Goal: Task Accomplishment & Management: Manage account settings

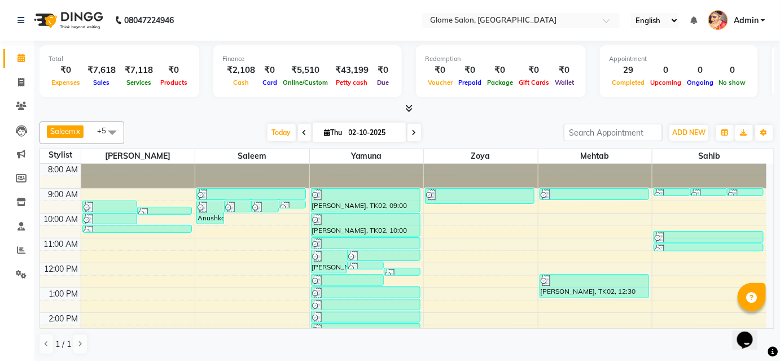
click at [242, 222] on div "8:00 AM 9:00 AM 10:00 AM 11:00 AM 12:00 PM 1:00 PM 2:00 PM 3:00 PM 4:00 PM 5:00…" at bounding box center [403, 325] width 726 height 322
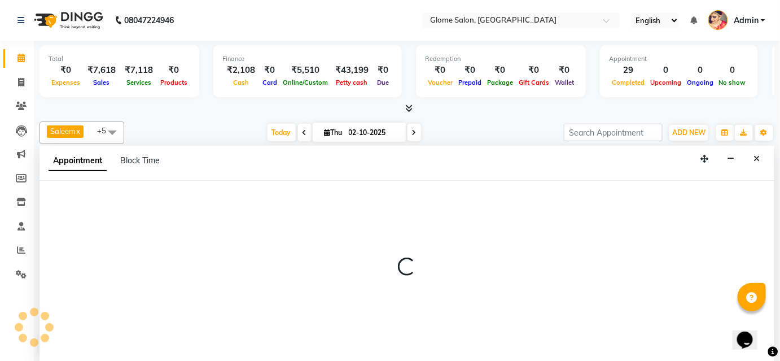
select select "40075"
select select "600"
select select "tentative"
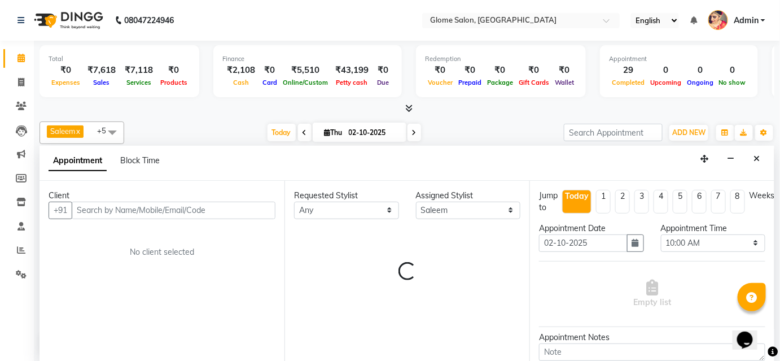
click at [214, 205] on input "text" at bounding box center [174, 209] width 204 height 17
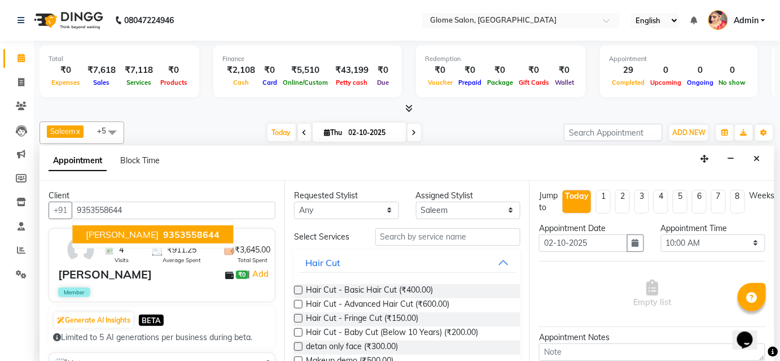
click at [169, 234] on span "9353558644" at bounding box center [191, 234] width 56 height 11
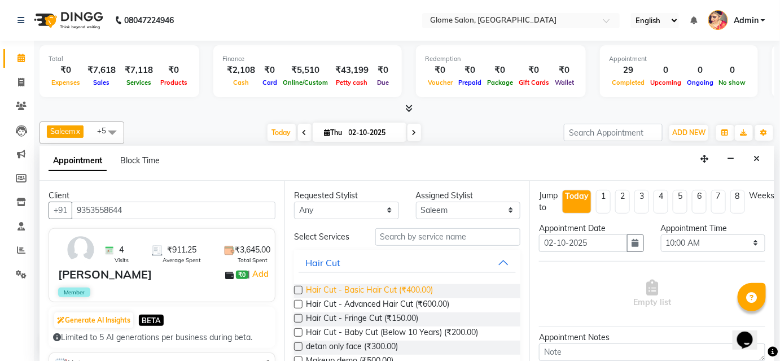
type input "9353558644"
click at [337, 288] on span "Hair Cut - Basic Hair Cut (₹400.00)" at bounding box center [369, 291] width 127 height 14
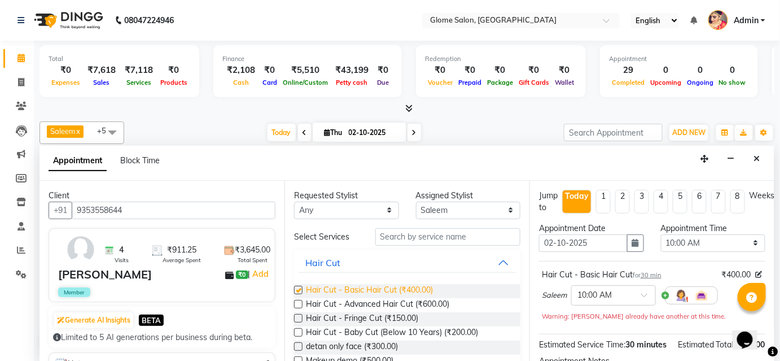
checkbox input "false"
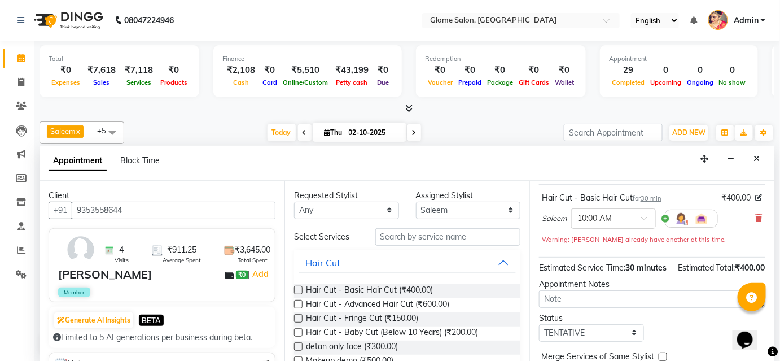
scroll to position [138, 0]
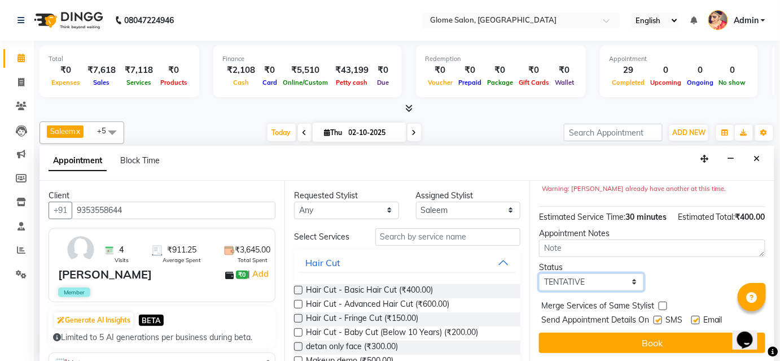
click at [630, 282] on select "Select TENTATIVE CONFIRM CHECK-IN UPCOMING" at bounding box center [591, 281] width 105 height 17
select select "confirm booking"
click at [539, 273] on select "Select TENTATIVE CONFIRM CHECK-IN UPCOMING" at bounding box center [591, 281] width 105 height 17
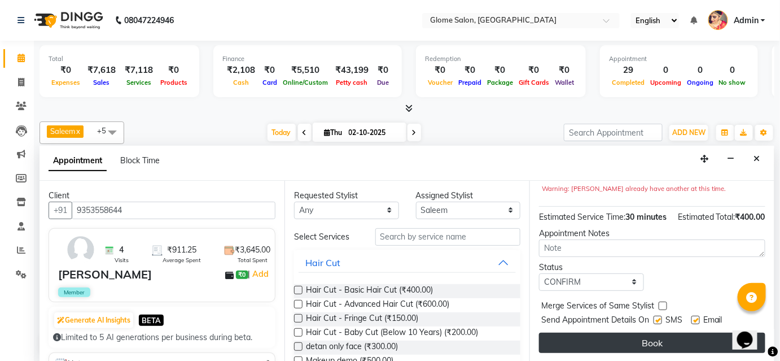
click at [576, 338] on button "Book" at bounding box center [652, 342] width 226 height 20
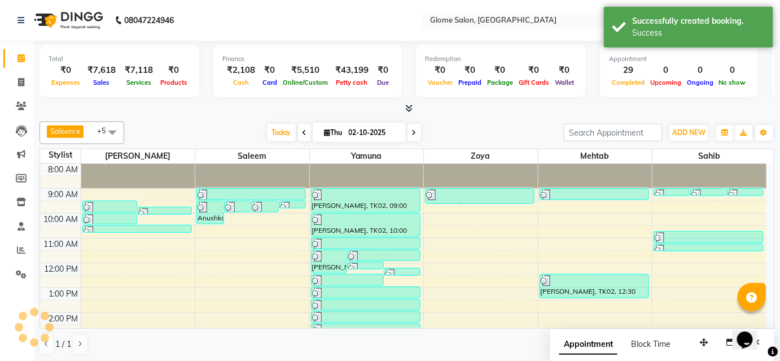
scroll to position [0, 0]
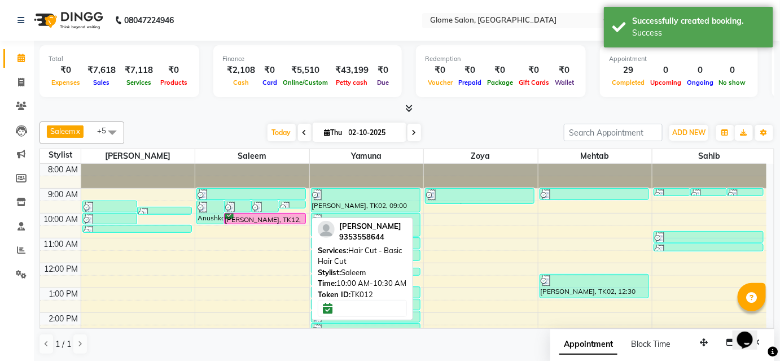
click at [260, 219] on div "[PERSON_NAME], TK12, 10:00 AM-10:30 AM, Hair Cut - Basic Hair Cut" at bounding box center [265, 218] width 81 height 10
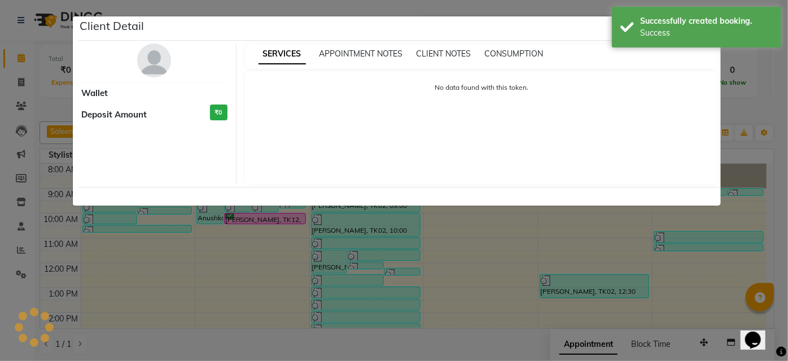
select select "6"
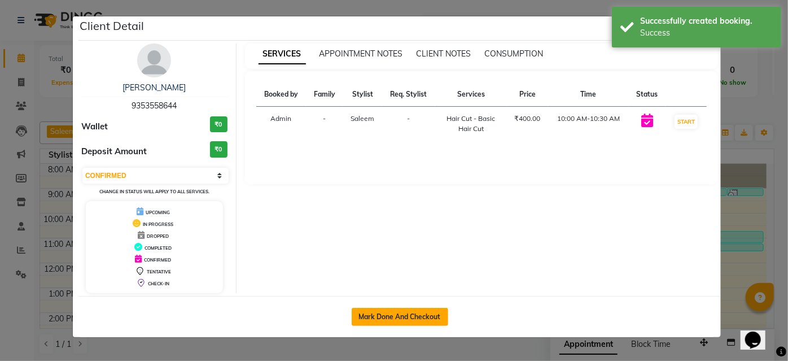
click at [417, 316] on button "Mark Done And Checkout" at bounding box center [400, 317] width 96 height 18
select select "service"
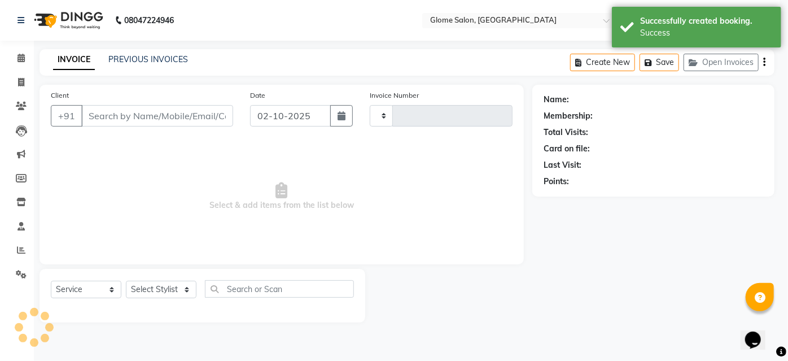
type input "2565"
select select "5199"
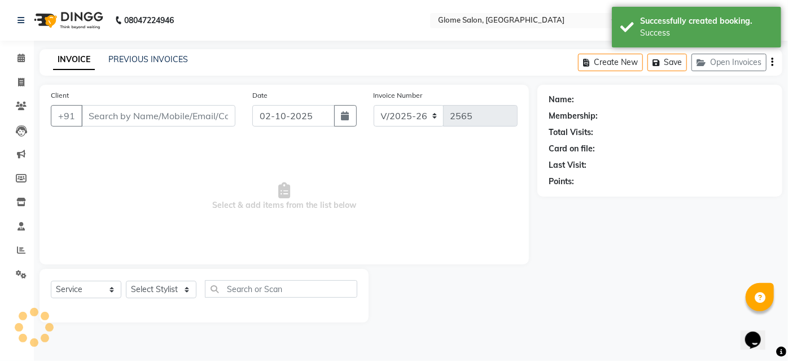
type input "9353558644"
select select "40075"
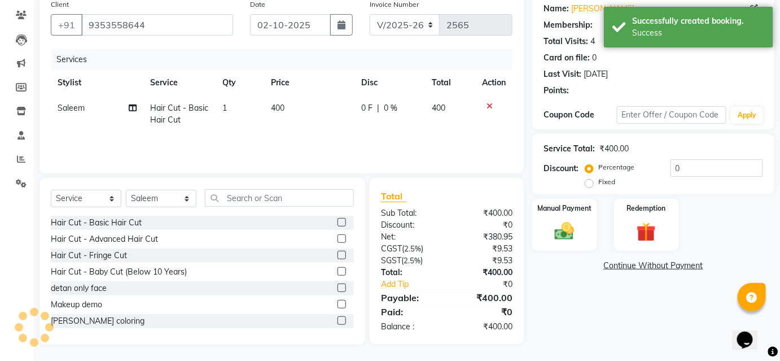
scroll to position [50, 0]
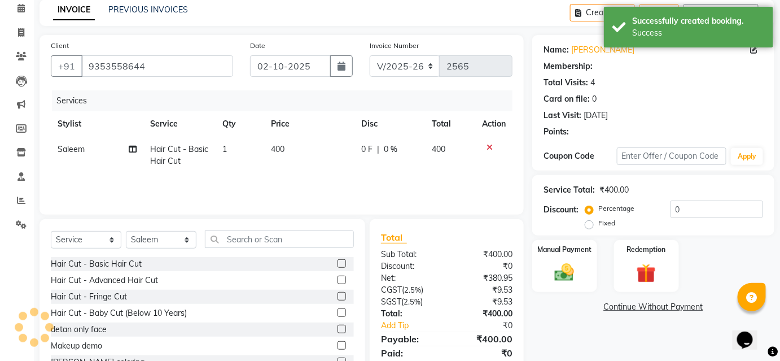
select select "2: Object"
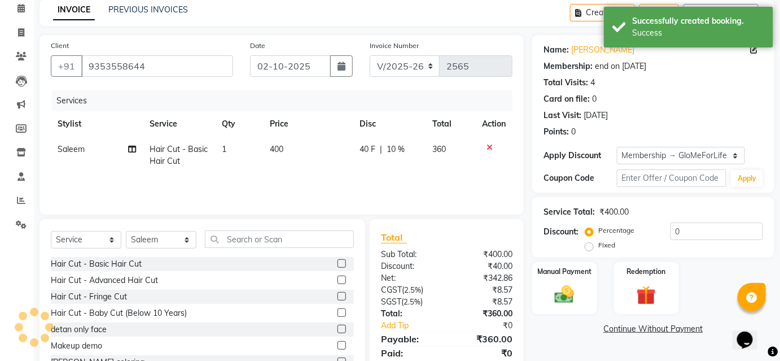
type input "10"
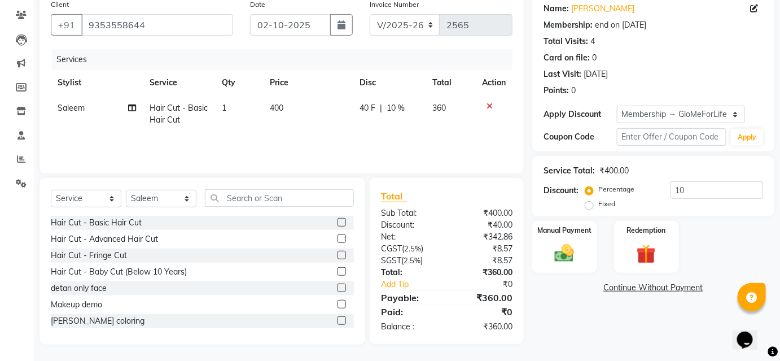
scroll to position [0, 0]
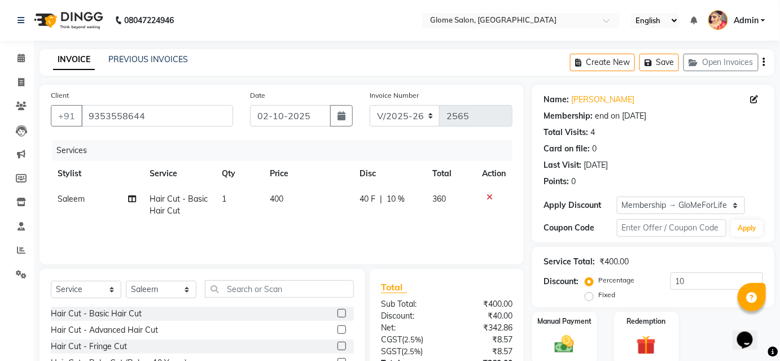
click at [489, 195] on icon at bounding box center [489, 197] width 6 height 8
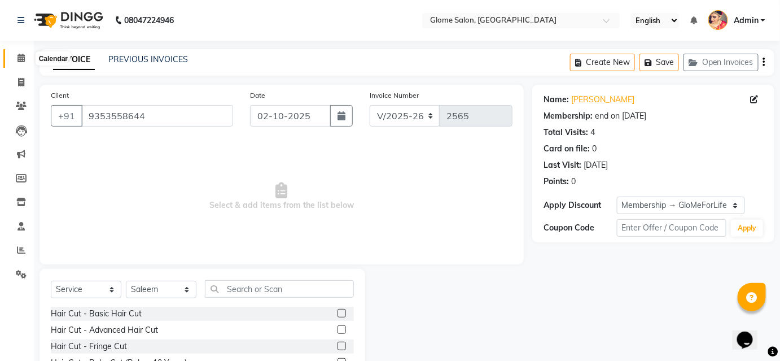
click at [21, 53] on span at bounding box center [21, 58] width 20 height 13
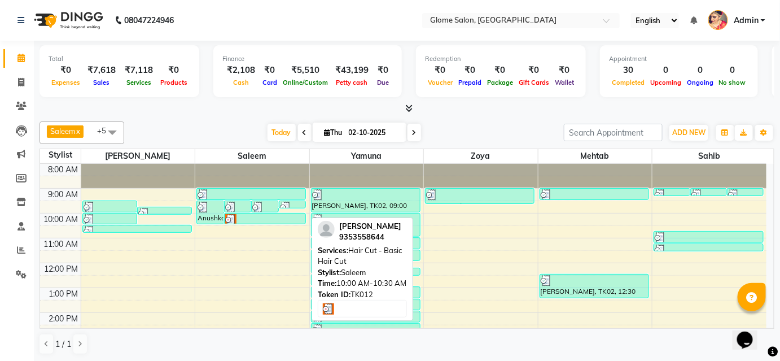
click at [229, 219] on img at bounding box center [230, 219] width 11 height 11
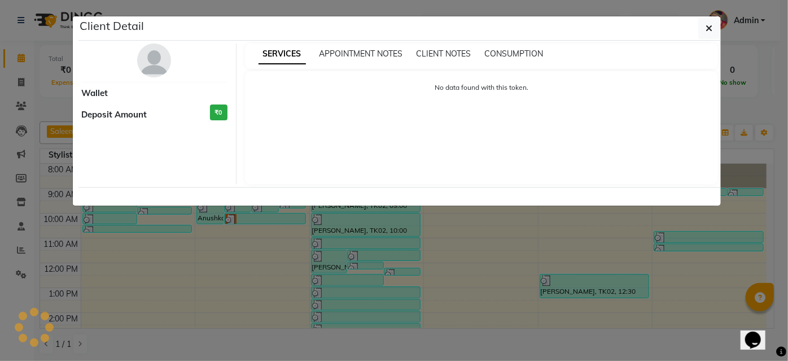
select select "3"
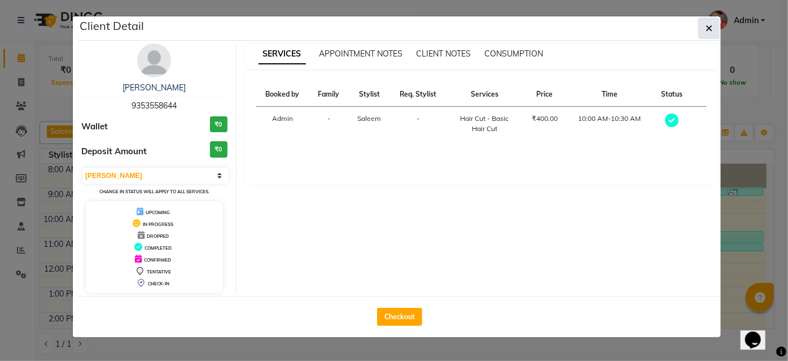
click at [717, 34] on button "button" at bounding box center [708, 27] width 21 height 21
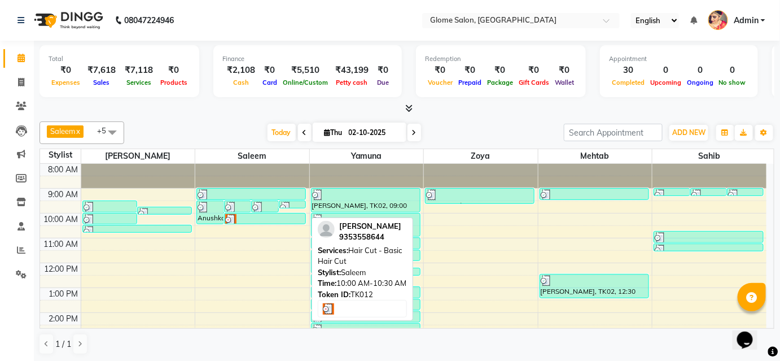
click at [240, 217] on div at bounding box center [265, 219] width 80 height 11
select select "3"
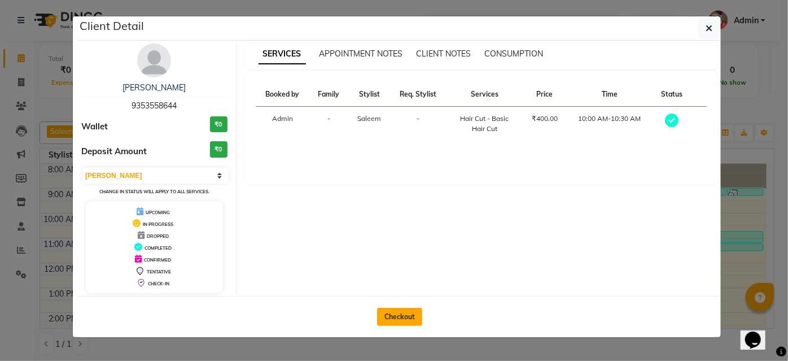
click at [384, 313] on button "Checkout" at bounding box center [399, 317] width 45 height 18
select select "service"
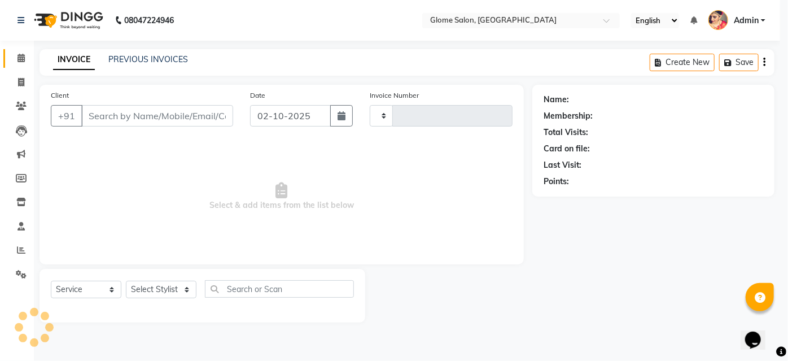
type input "2565"
select select "5199"
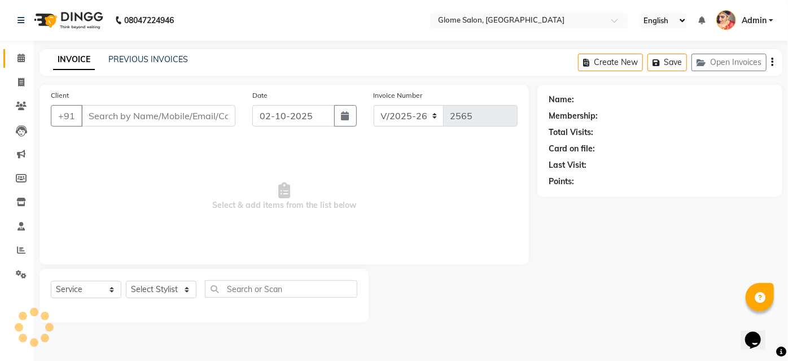
type input "9353558644"
select select "40075"
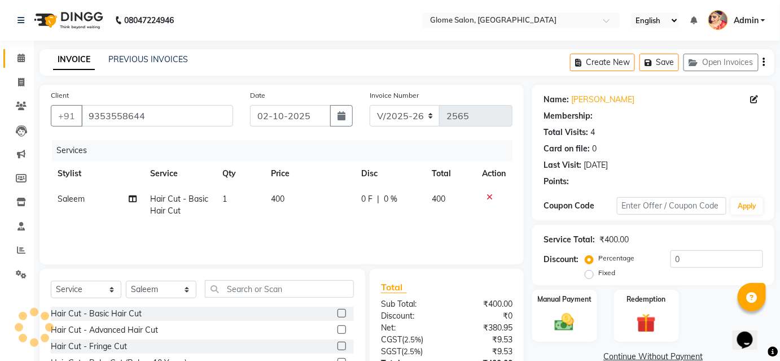
select select "2: Object"
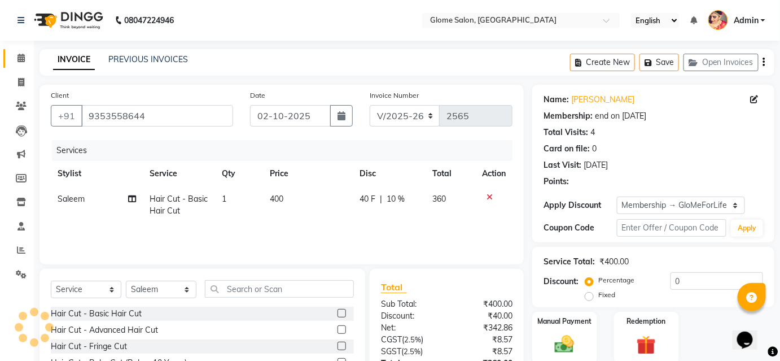
type input "10"
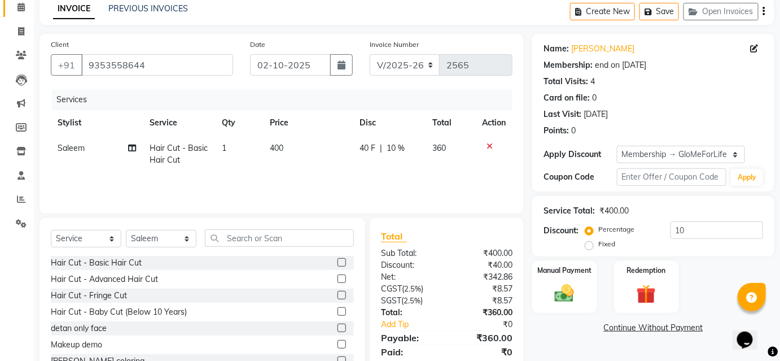
scroll to position [51, 0]
click at [77, 235] on select "Select Service Product Membership Package Voucher Prepaid Gift Card" at bounding box center [86, 238] width 71 height 17
click at [51, 230] on select "Select Service Product Membership Package Voucher Prepaid Gift Card" at bounding box center [86, 238] width 71 height 17
click at [238, 235] on input "text" at bounding box center [279, 237] width 149 height 17
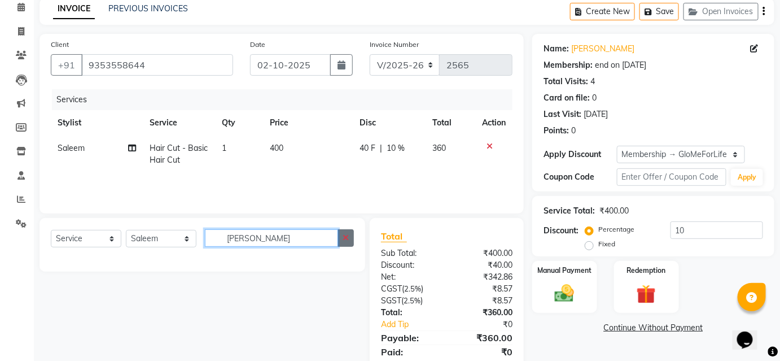
type input "[PERSON_NAME]"
click at [346, 238] on icon "button" at bounding box center [346, 238] width 6 height 8
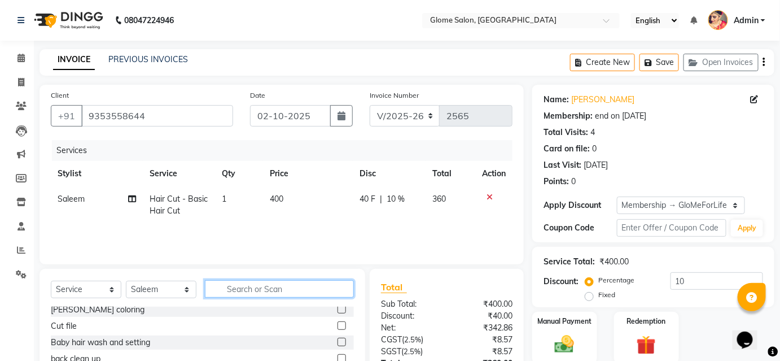
scroll to position [91, 0]
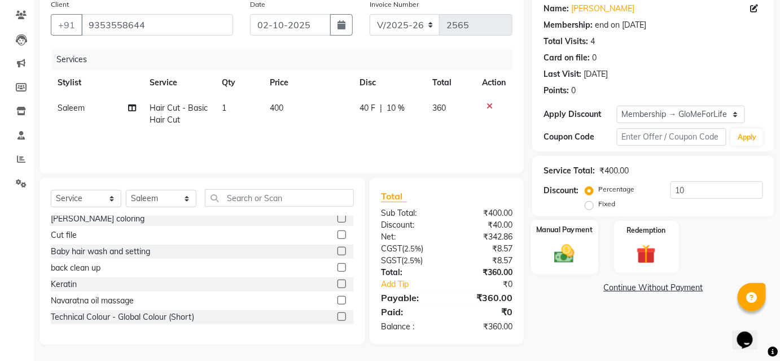
click at [557, 257] on img at bounding box center [564, 253] width 33 height 23
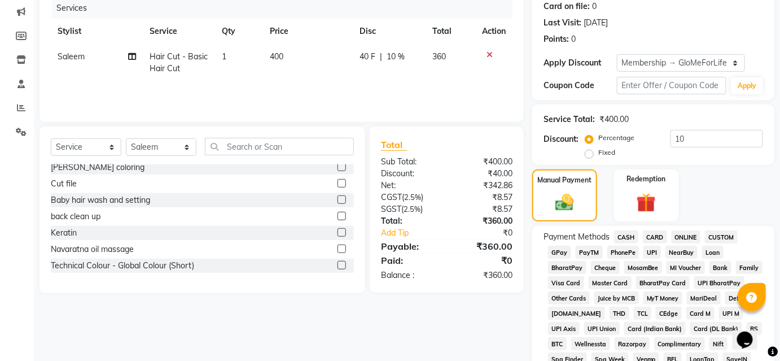
scroll to position [194, 0]
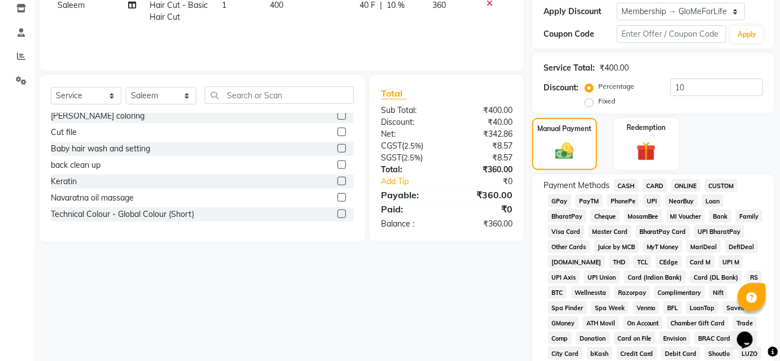
click at [631, 185] on span "CASH" at bounding box center [626, 185] width 24 height 13
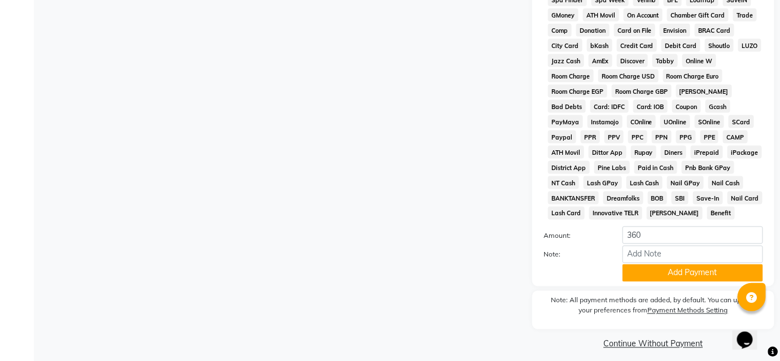
scroll to position [511, 0]
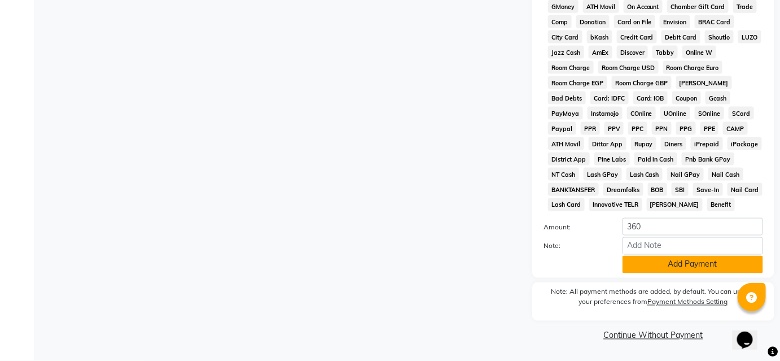
click at [632, 266] on button "Add Payment" at bounding box center [692, 264] width 141 height 17
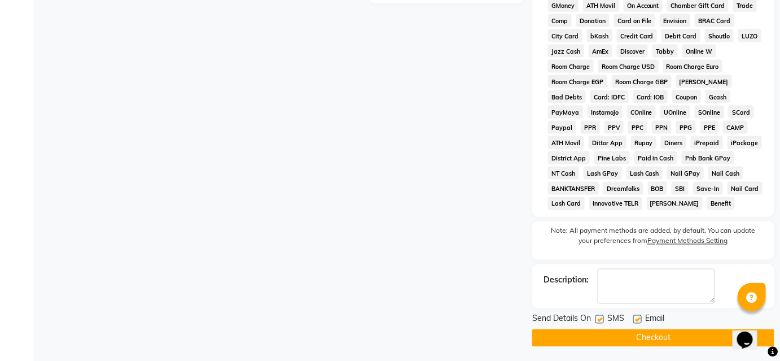
scroll to position [515, 0]
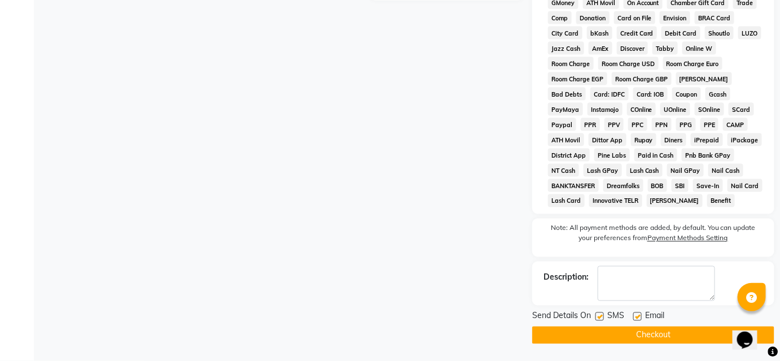
click at [611, 334] on button "Checkout" at bounding box center [653, 334] width 242 height 17
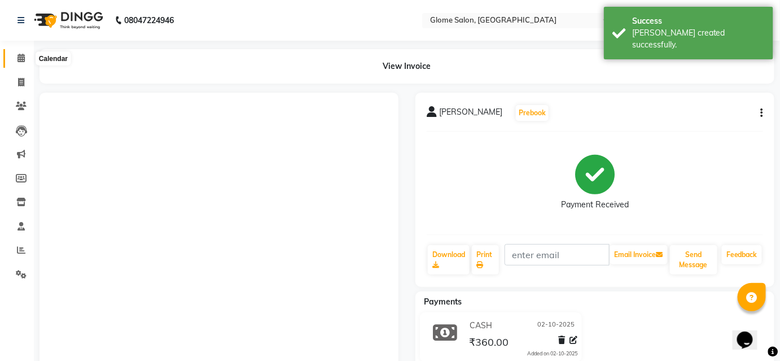
click at [21, 56] on icon at bounding box center [20, 58] width 7 height 8
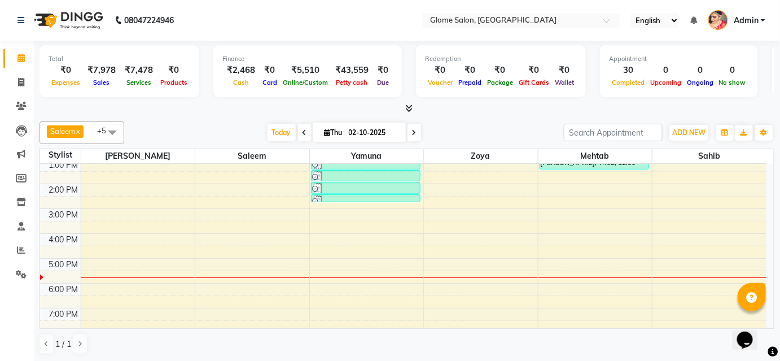
scroll to position [153, 0]
